Goal: Check status: Check status

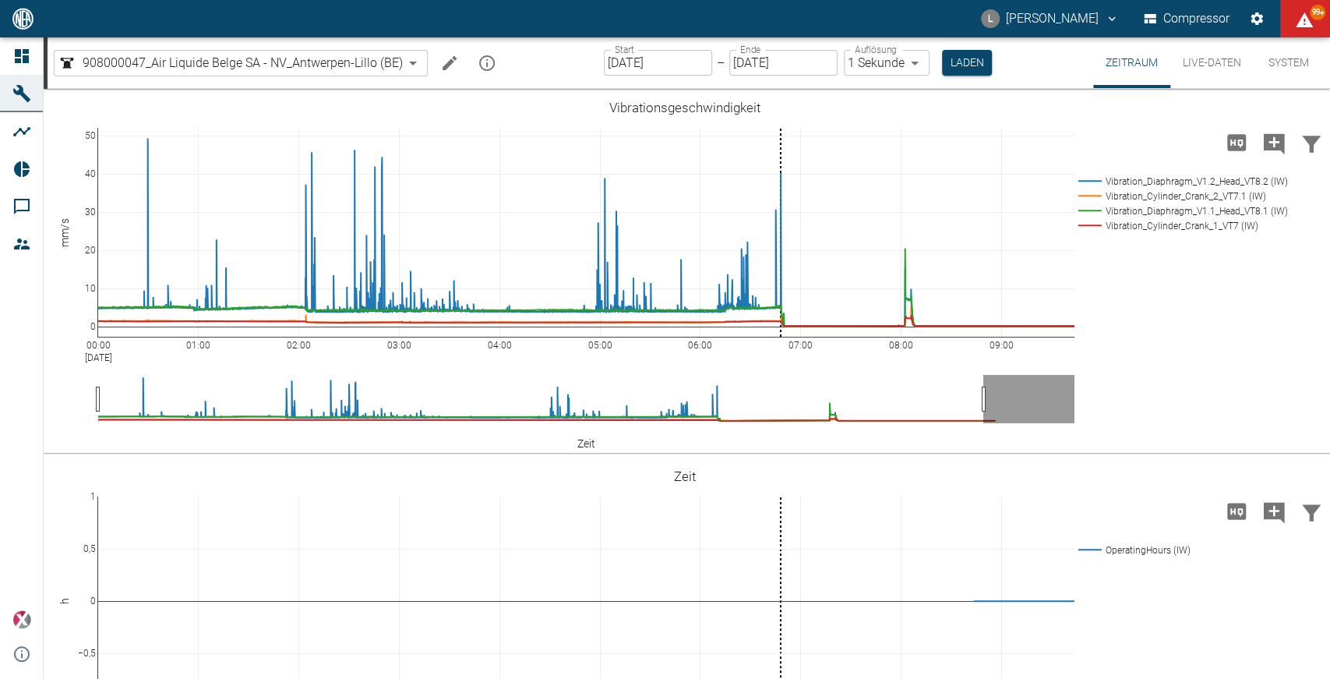
scroll to position [1234, 0]
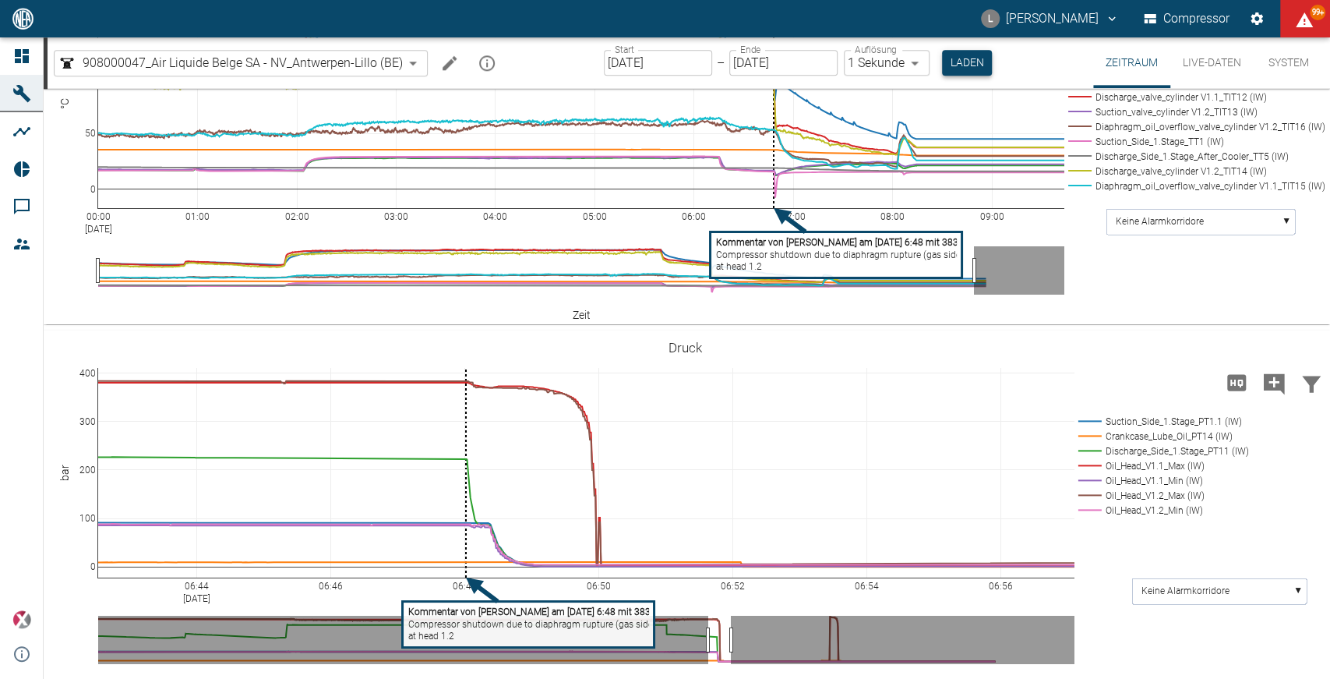
click at [960, 65] on button "Laden" at bounding box center [967, 63] width 50 height 26
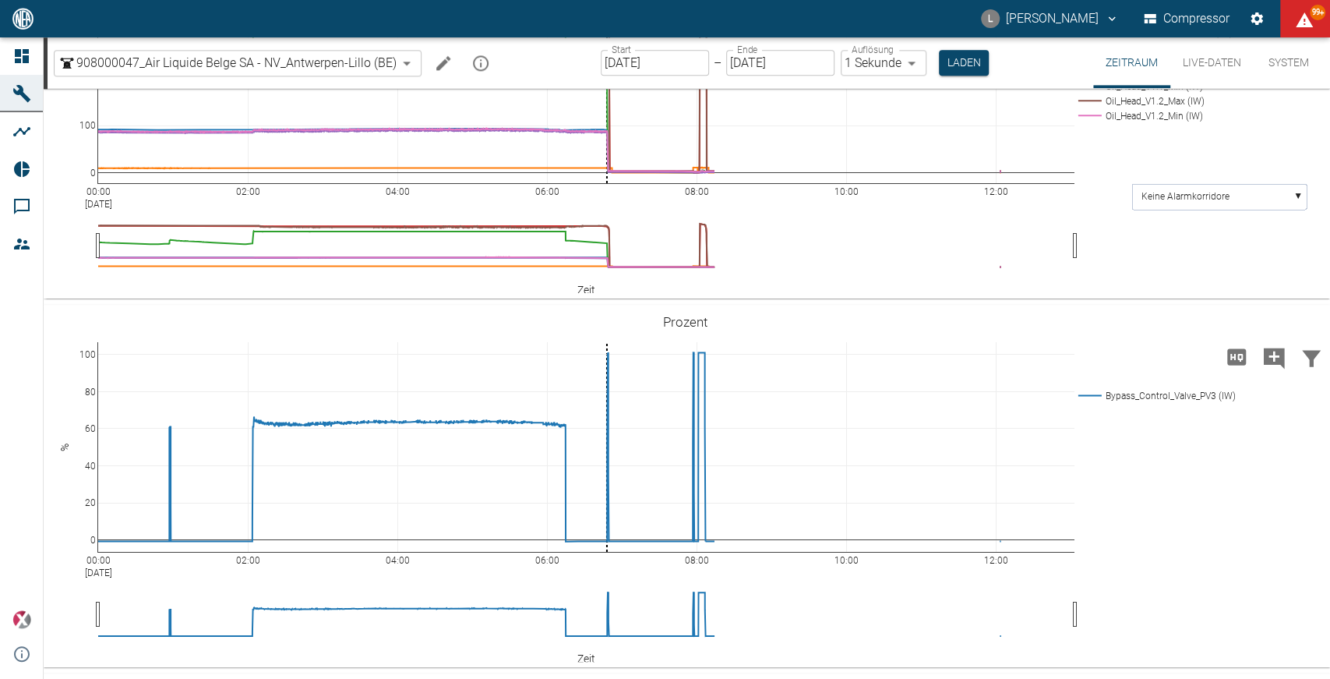
scroll to position [1298, 0]
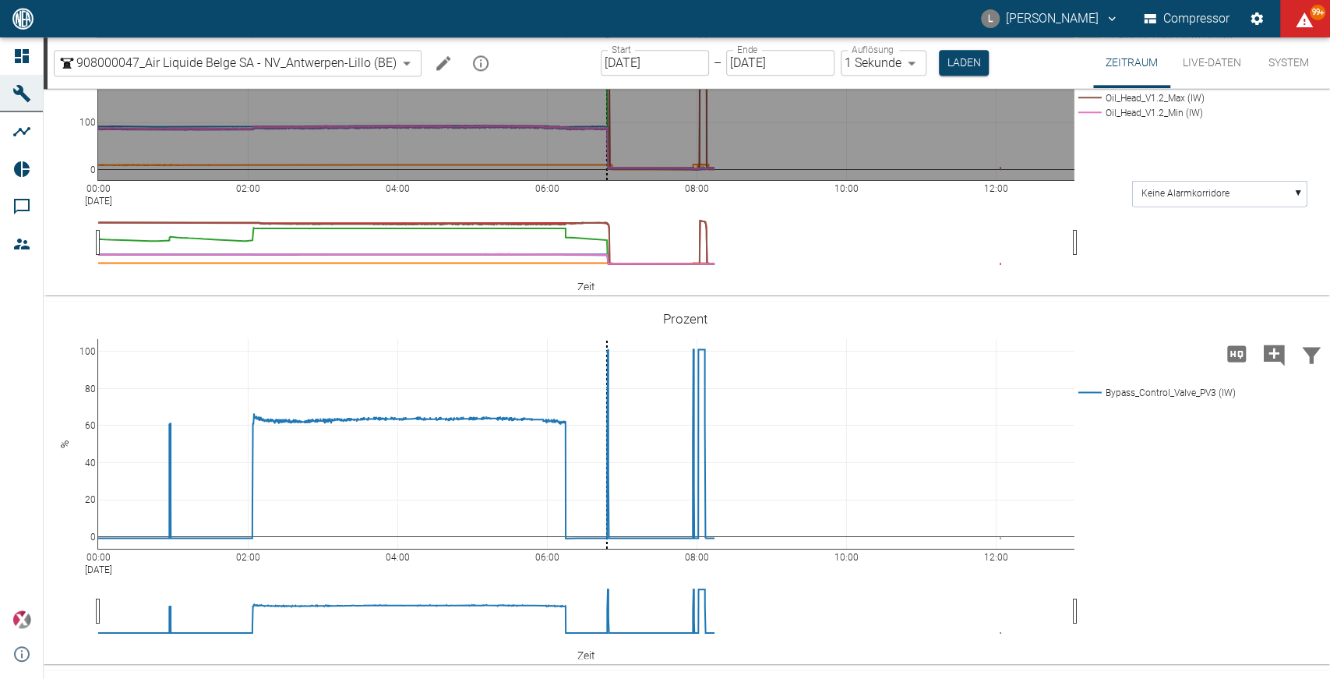
drag, startPoint x: 249, startPoint y: 312, endPoint x: 592, endPoint y: 345, distance: 344.5
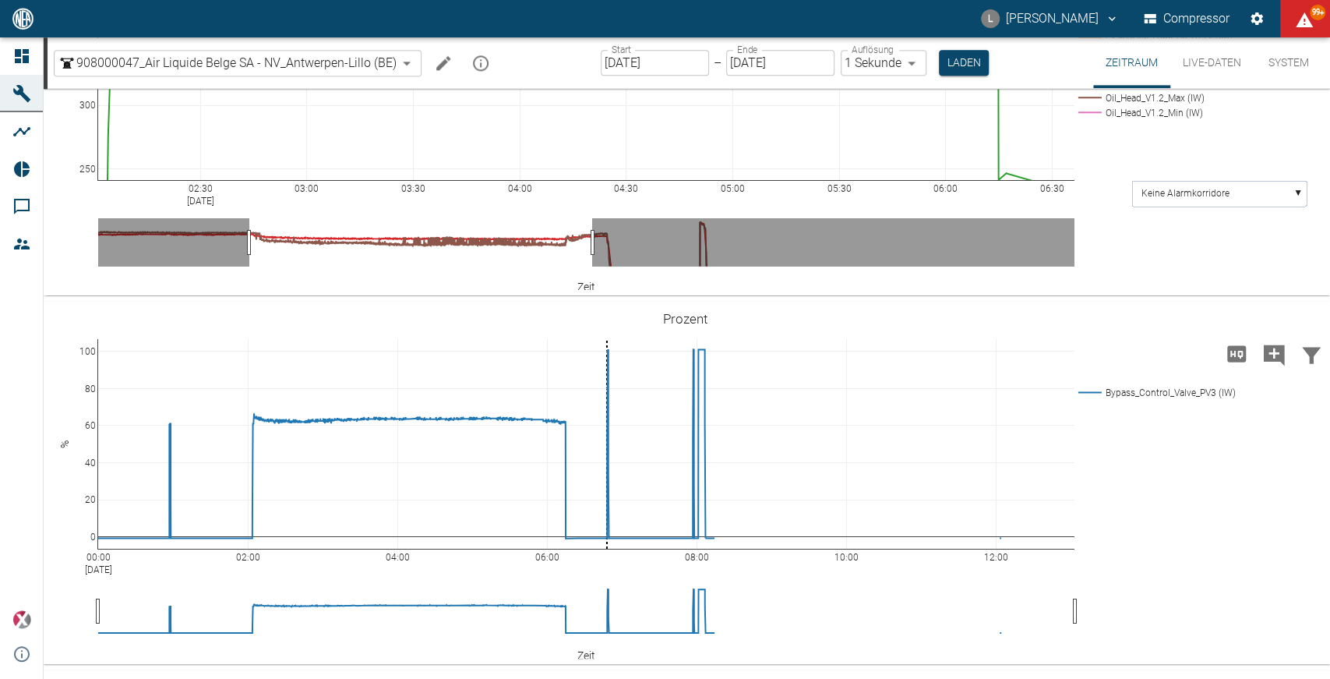
drag, startPoint x: 90, startPoint y: 510, endPoint x: 80, endPoint y: 391, distance: 119.6
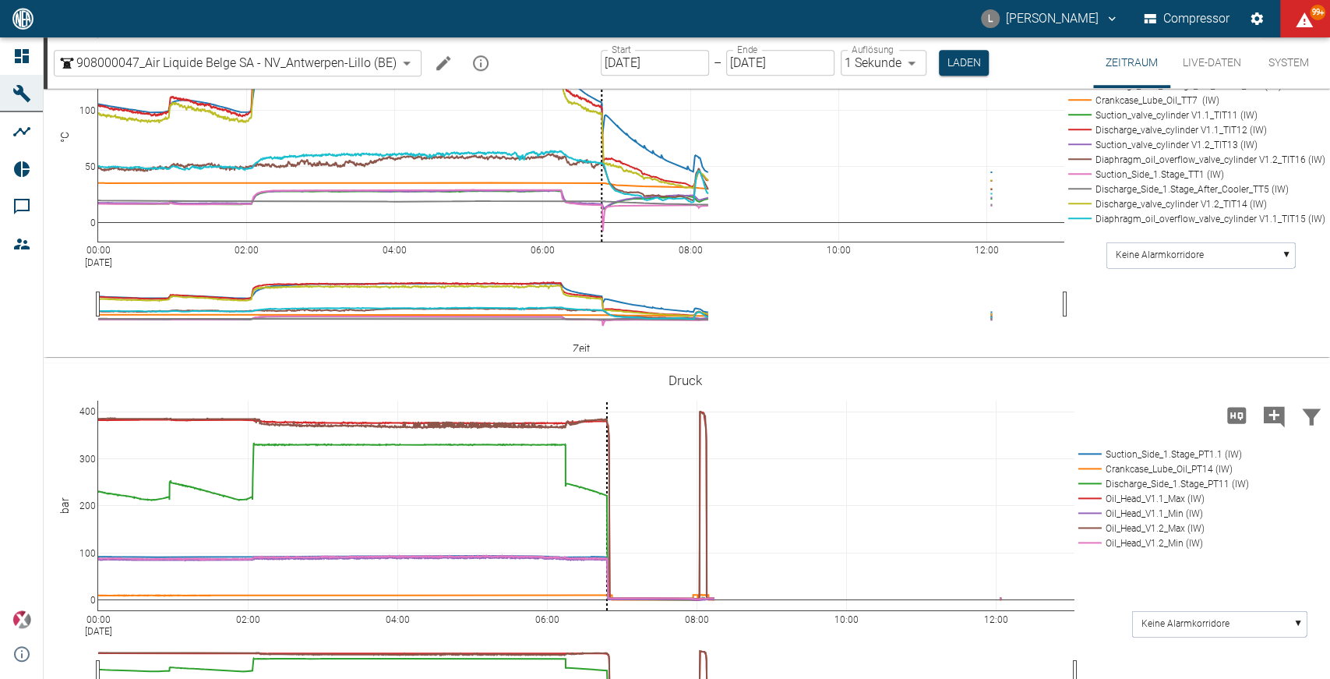
scroll to position [952, 0]
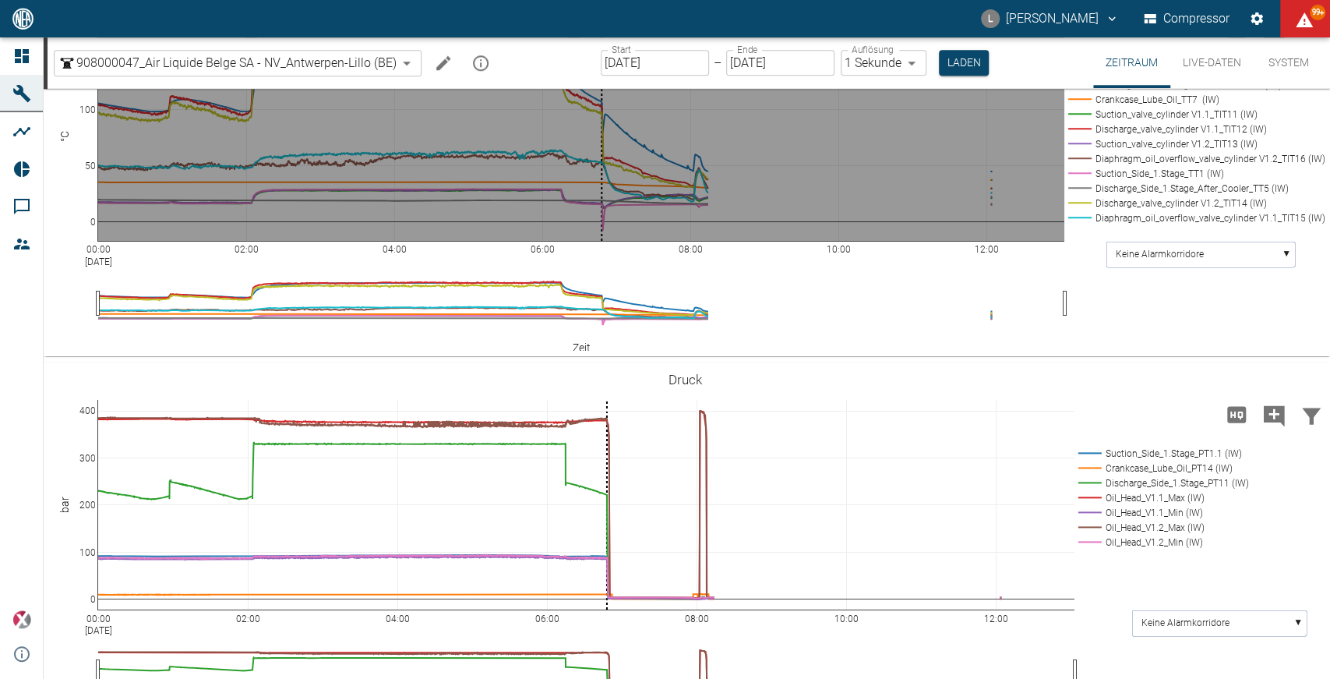
drag, startPoint x: 249, startPoint y: 291, endPoint x: 577, endPoint y: 330, distance: 329.6
